Goal: Task Accomplishment & Management: Use online tool/utility

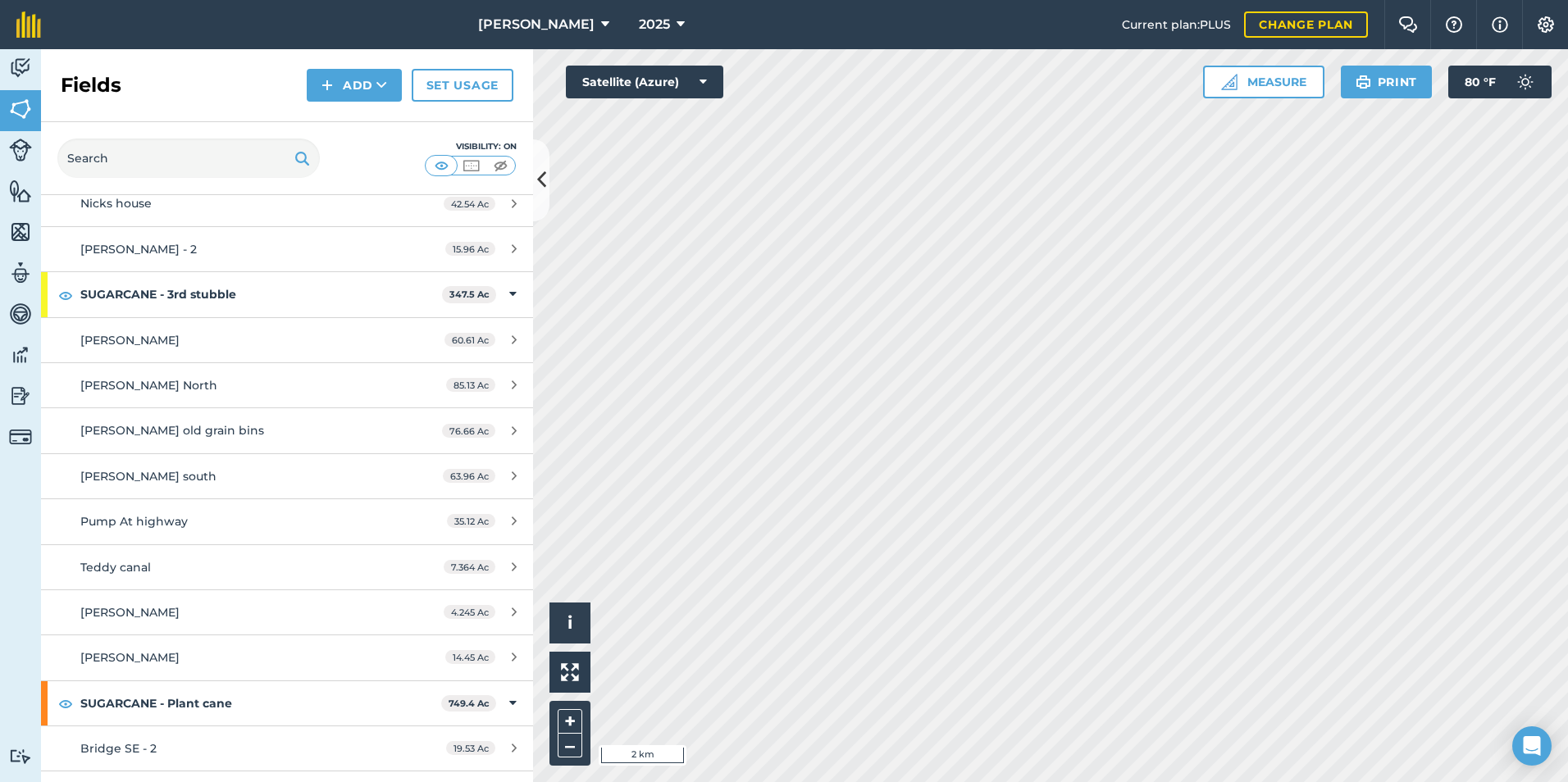
scroll to position [3034, 0]
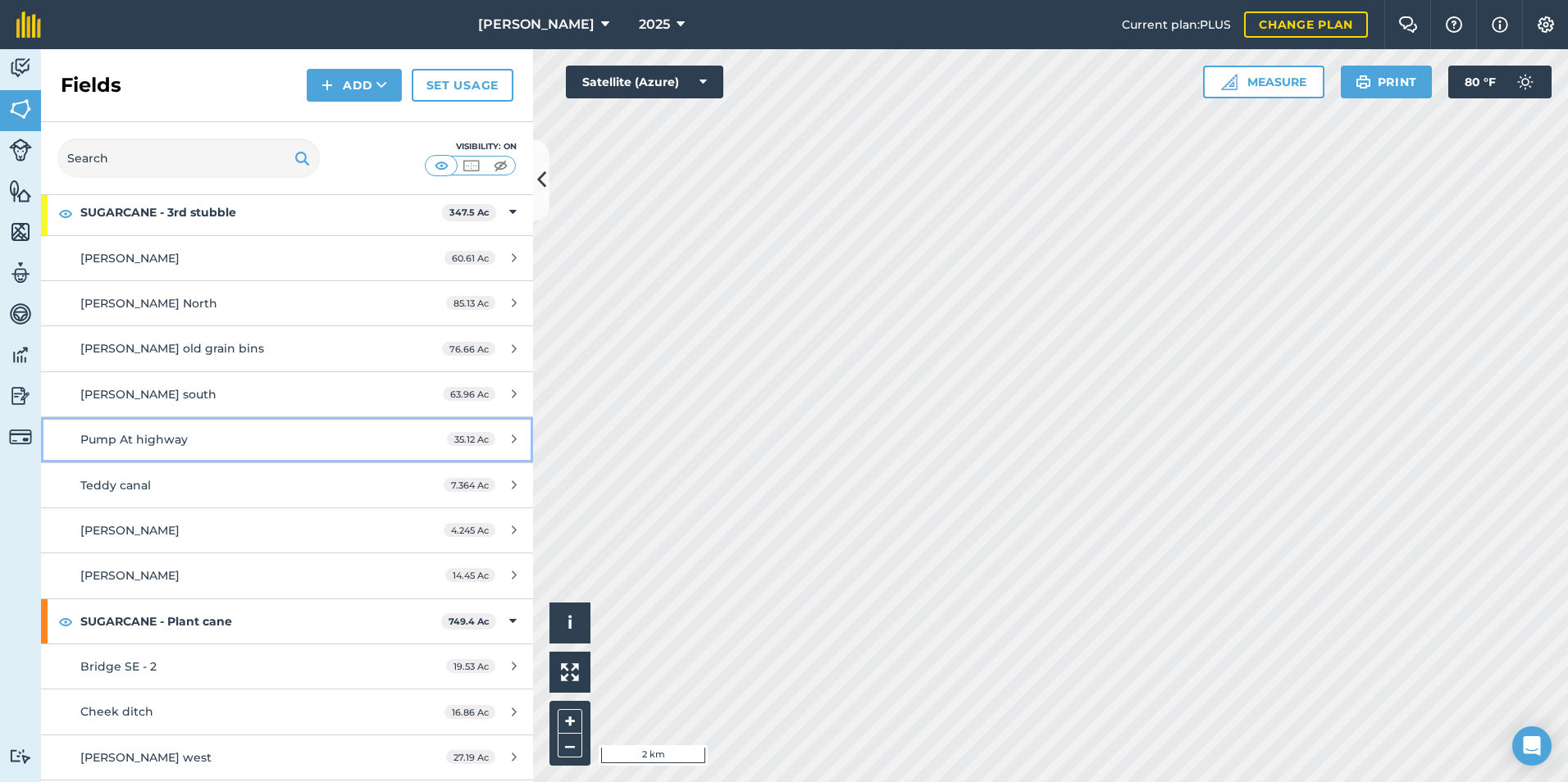
click at [251, 447] on div "Pump At highway" at bounding box center [234, 439] width 308 height 18
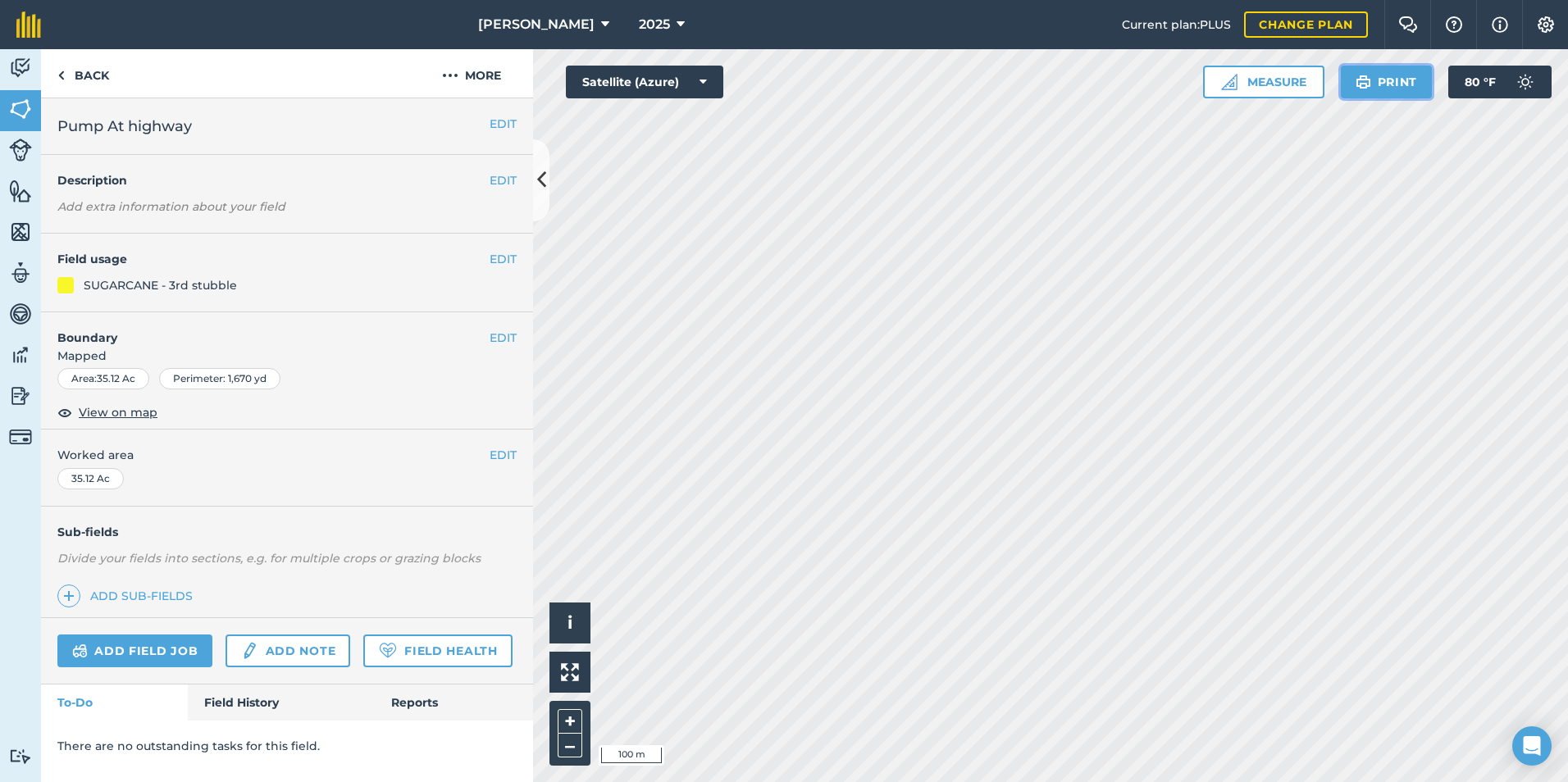
click at [1384, 73] on button "Print" at bounding box center [1386, 82] width 92 height 33
click at [79, 82] on link "Back" at bounding box center [82, 73] width 84 height 48
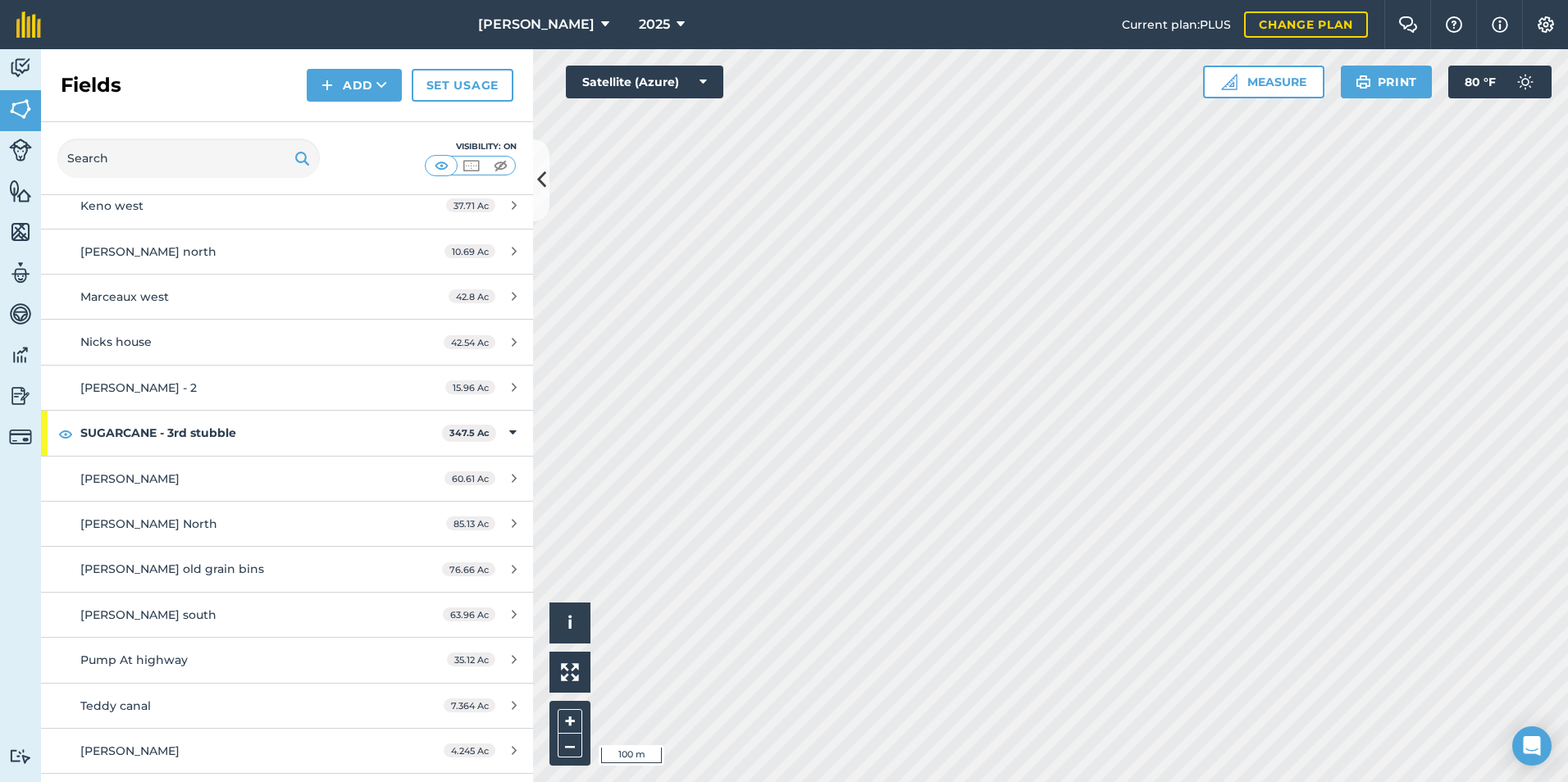
scroll to position [2952, 0]
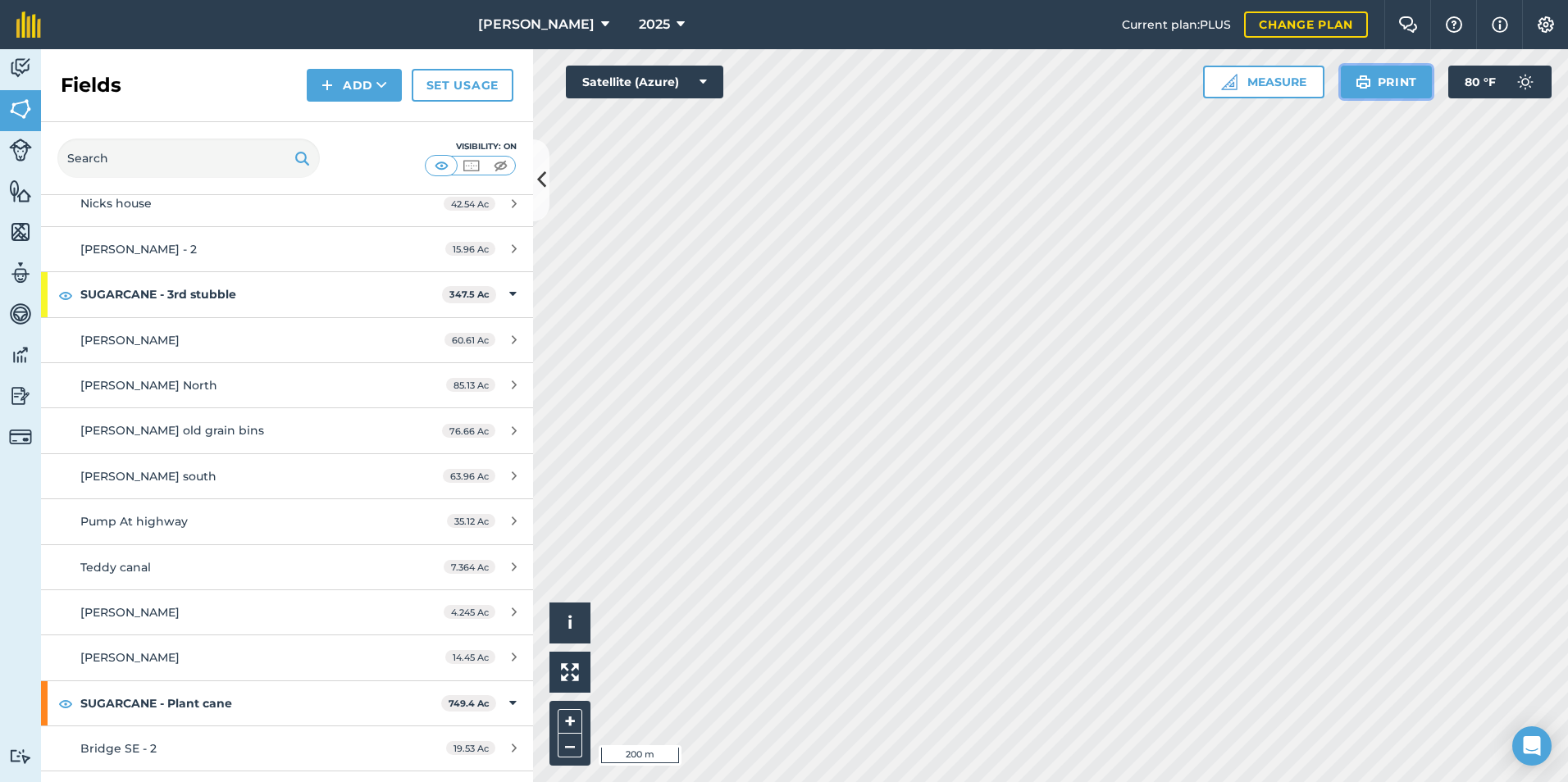
click at [1386, 79] on button "Print" at bounding box center [1386, 82] width 92 height 33
click at [1366, 78] on img at bounding box center [1363, 82] width 15 height 19
click at [1363, 78] on img at bounding box center [1363, 82] width 15 height 19
click at [492, 136] on div "Activity Fields Livestock Features Maps Team Vehicles Data Reporting Billing Tu…" at bounding box center [784, 415] width 1568 height 733
click at [1370, 92] on button "Print" at bounding box center [1386, 82] width 92 height 33
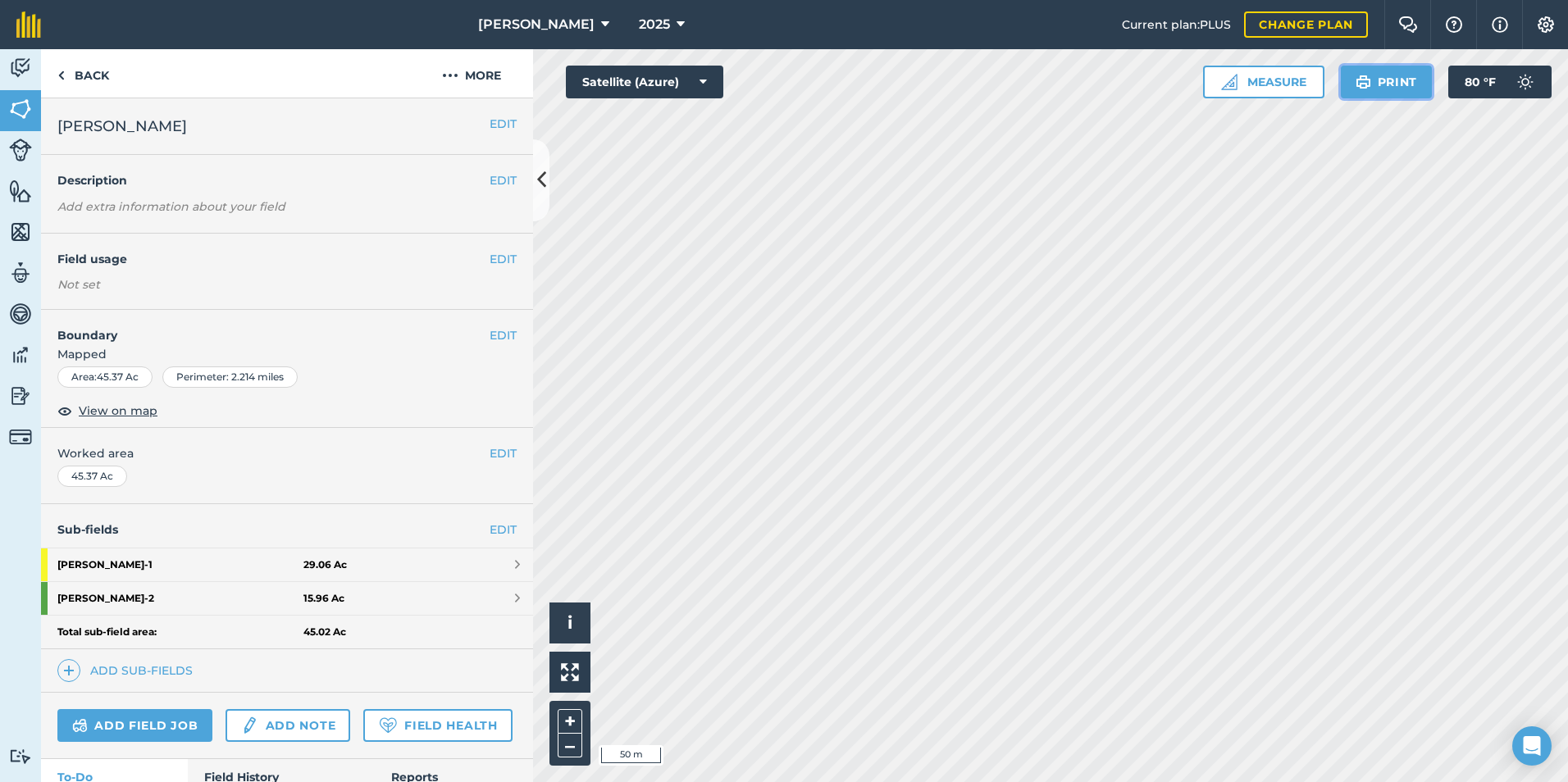
click at [1389, 91] on button "Print" at bounding box center [1386, 82] width 92 height 33
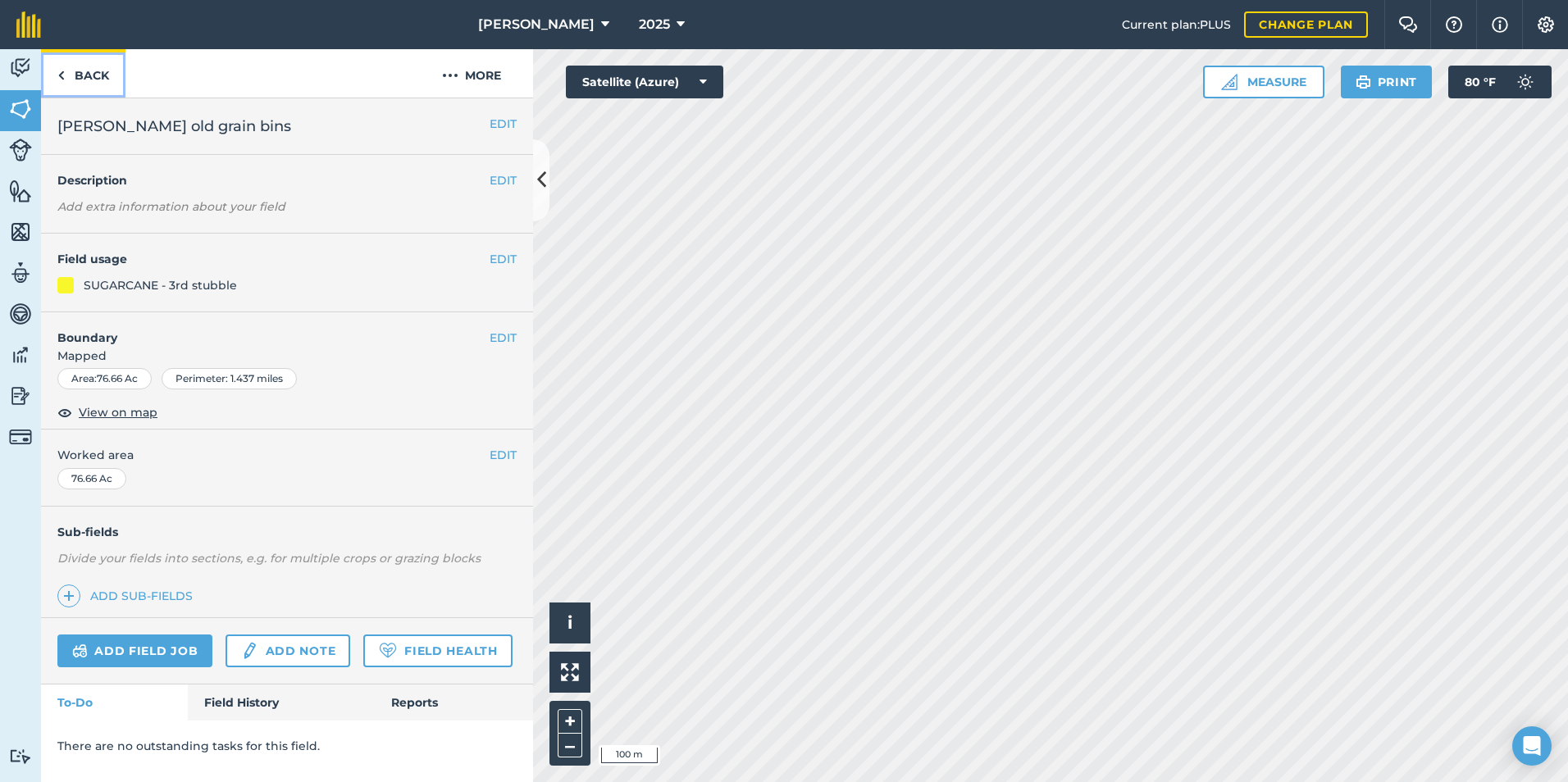
click at [112, 77] on link "Back" at bounding box center [82, 73] width 84 height 48
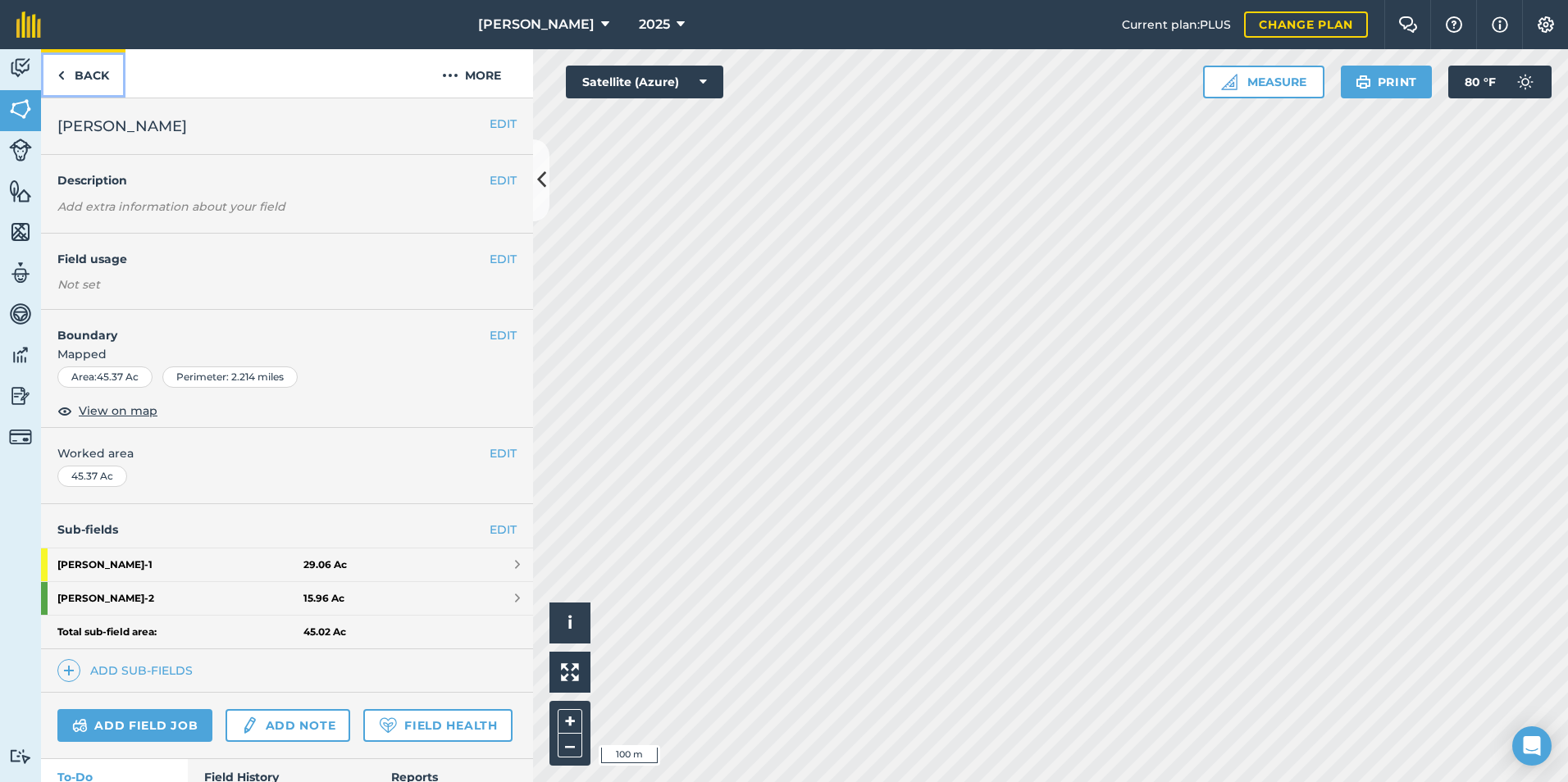
click at [112, 77] on link "Back" at bounding box center [82, 73] width 84 height 48
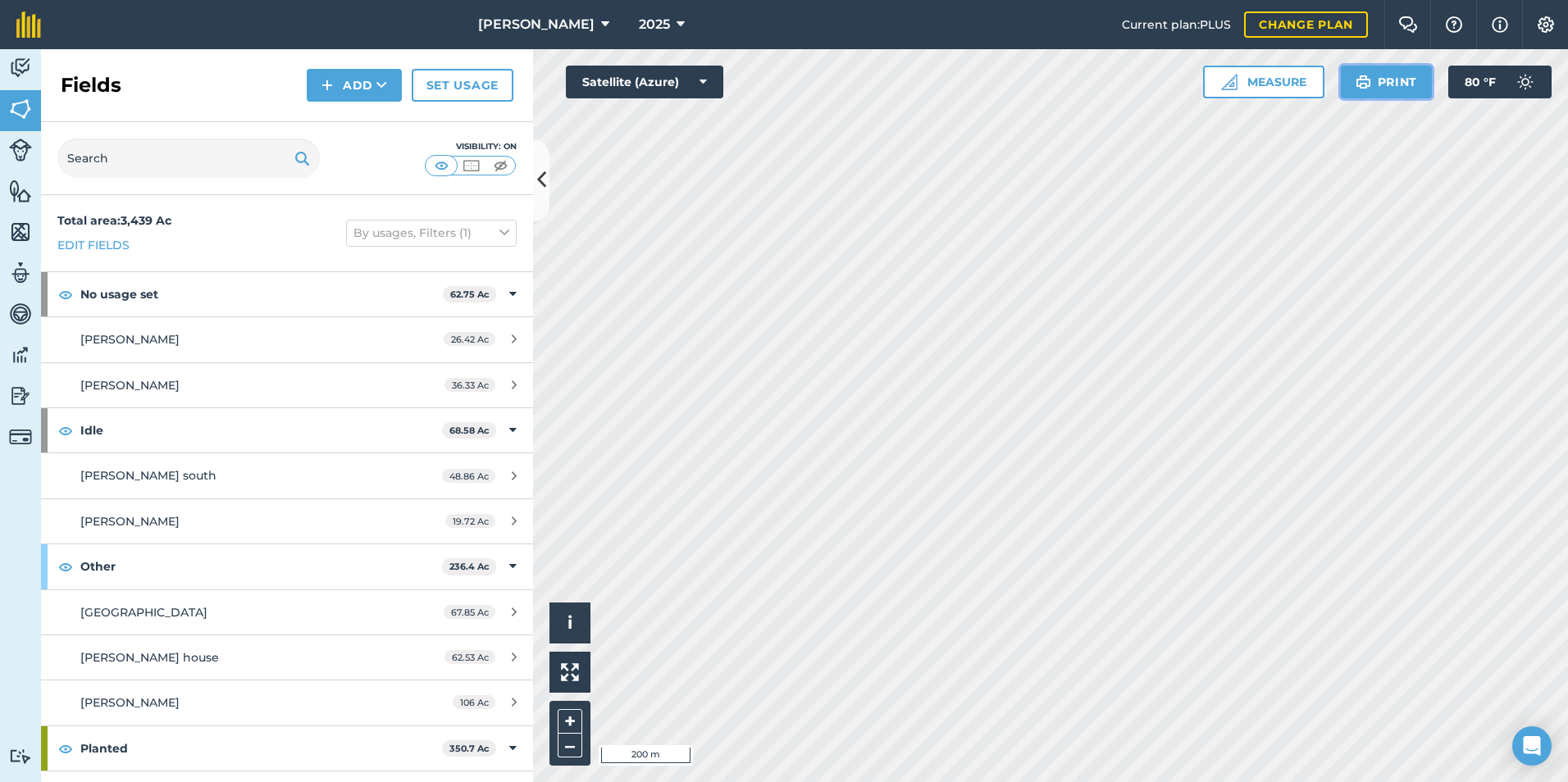
click at [1367, 89] on img at bounding box center [1363, 82] width 15 height 19
click at [1393, 90] on button "Print" at bounding box center [1386, 82] width 92 height 33
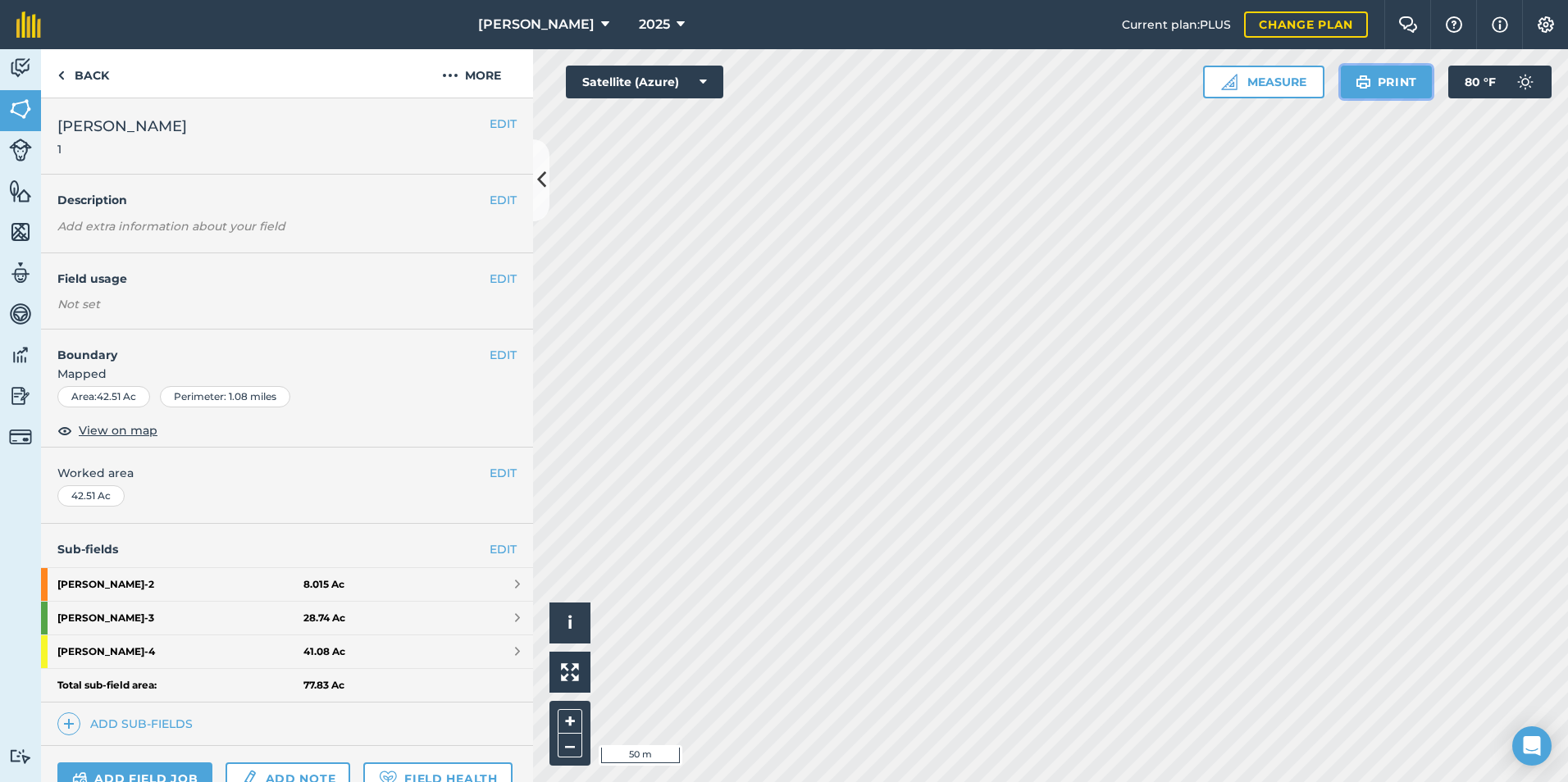
click at [1359, 79] on img at bounding box center [1363, 82] width 15 height 19
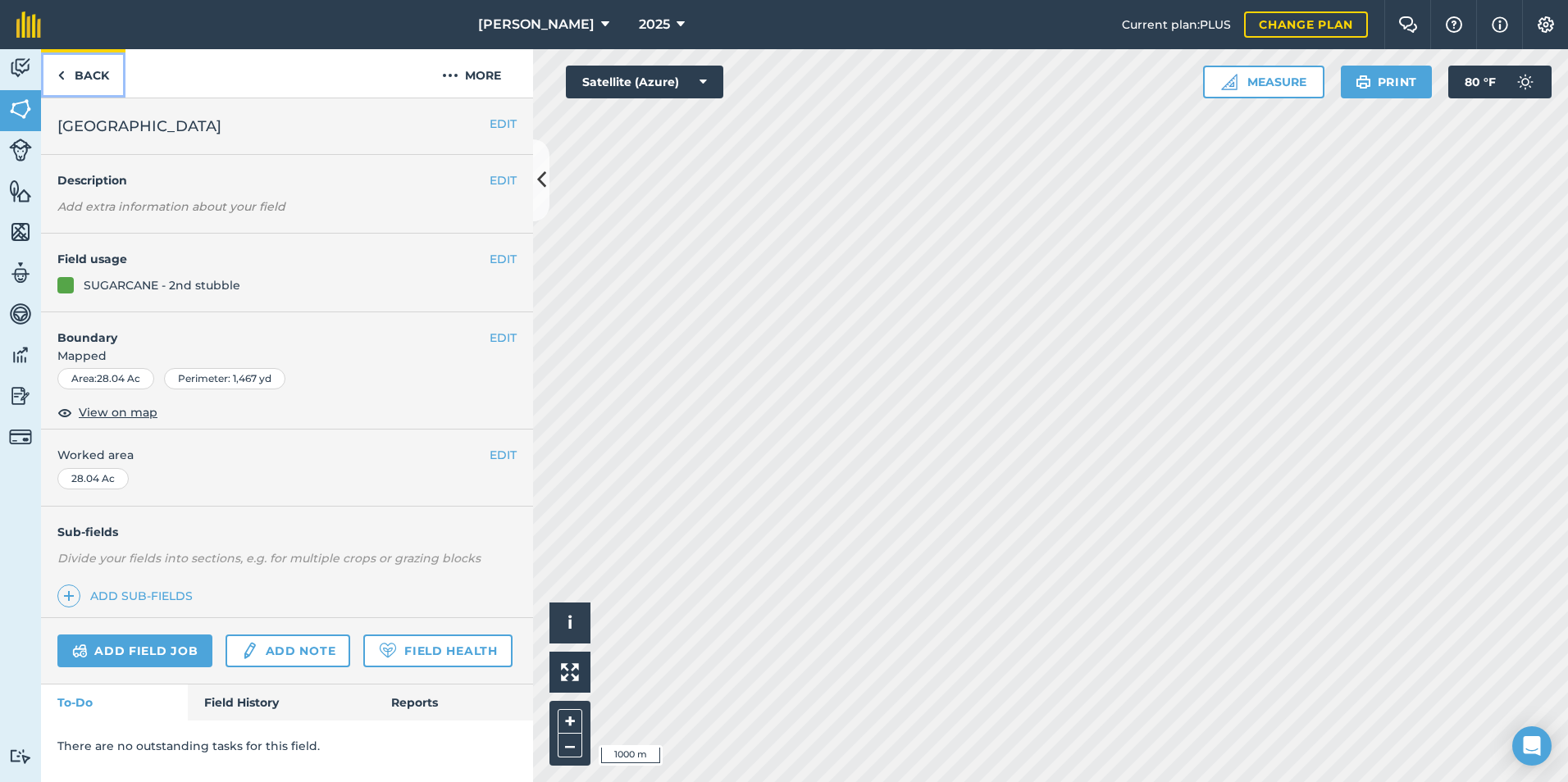
click at [69, 70] on link "Back" at bounding box center [82, 73] width 84 height 48
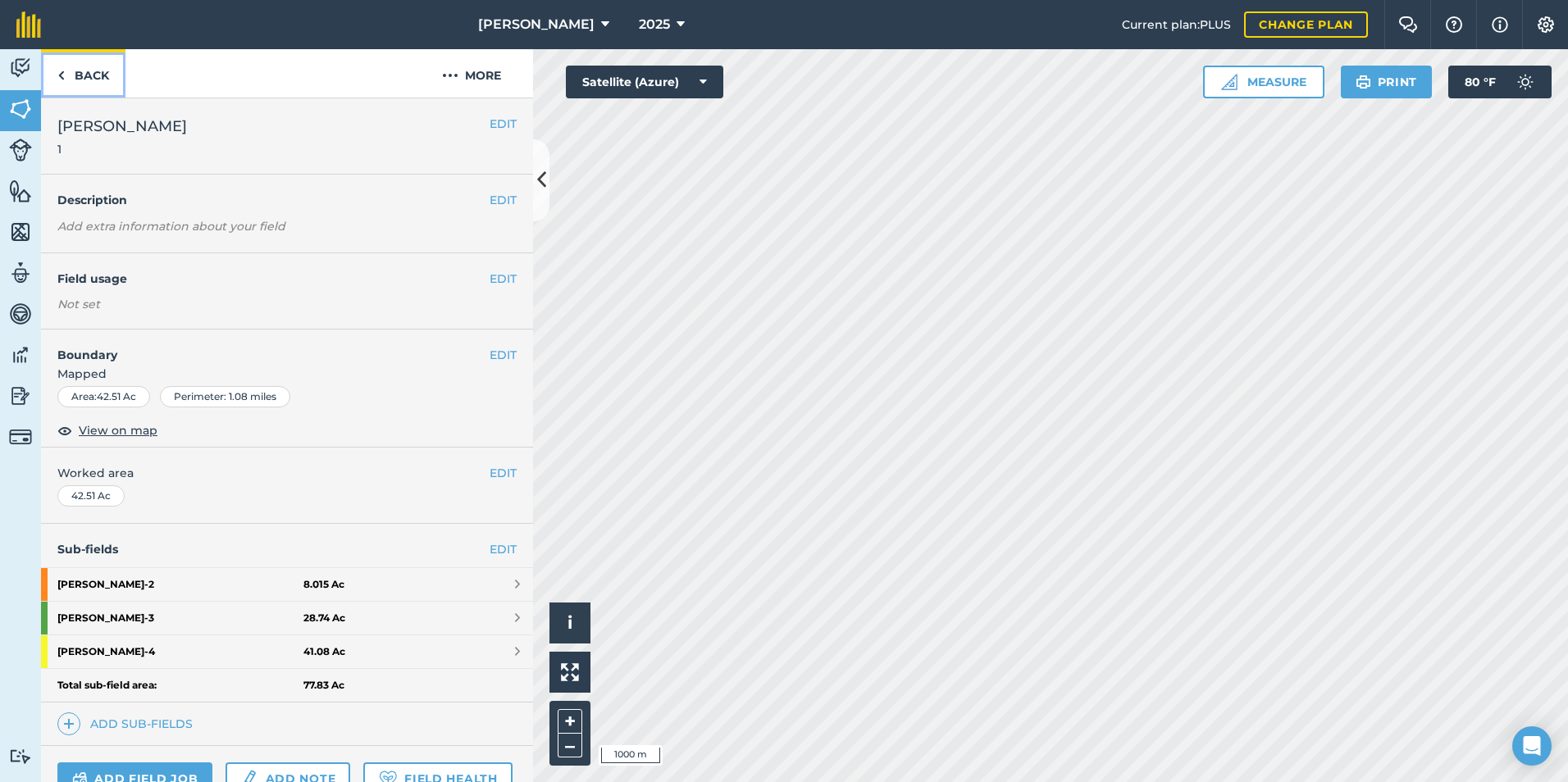
click at [69, 70] on link "Back" at bounding box center [82, 73] width 84 height 48
